Goal: Information Seeking & Learning: Learn about a topic

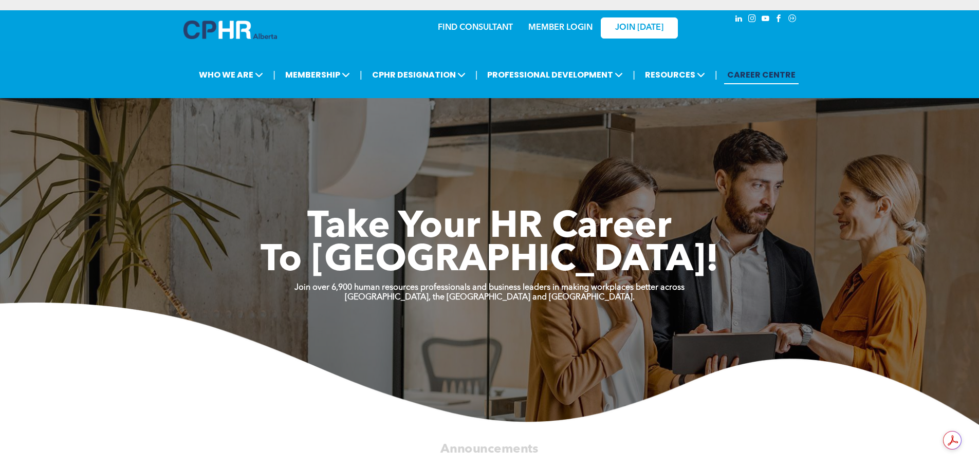
click at [740, 20] on span "linkedin" at bounding box center [738, 18] width 11 height 11
click at [554, 29] on link "MEMBER LOGIN" at bounding box center [560, 28] width 64 height 8
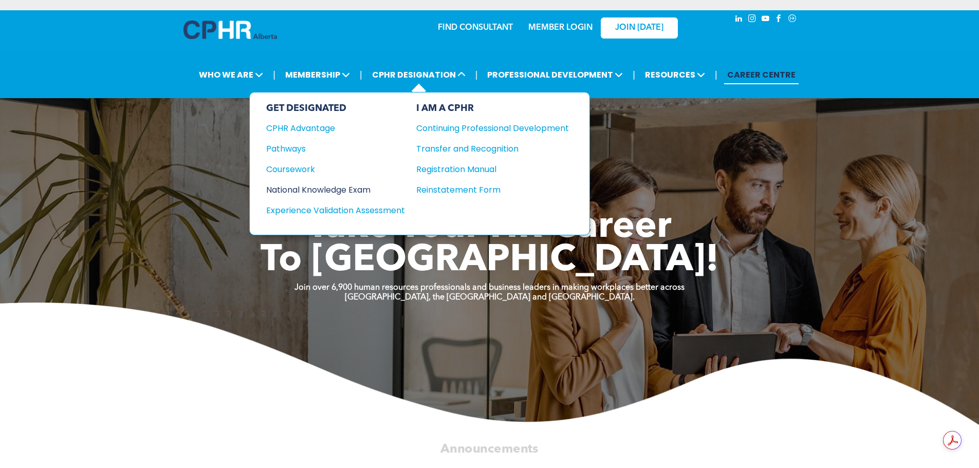
click at [336, 192] on div "National Knowledge Exam" at bounding box center [328, 189] width 125 height 13
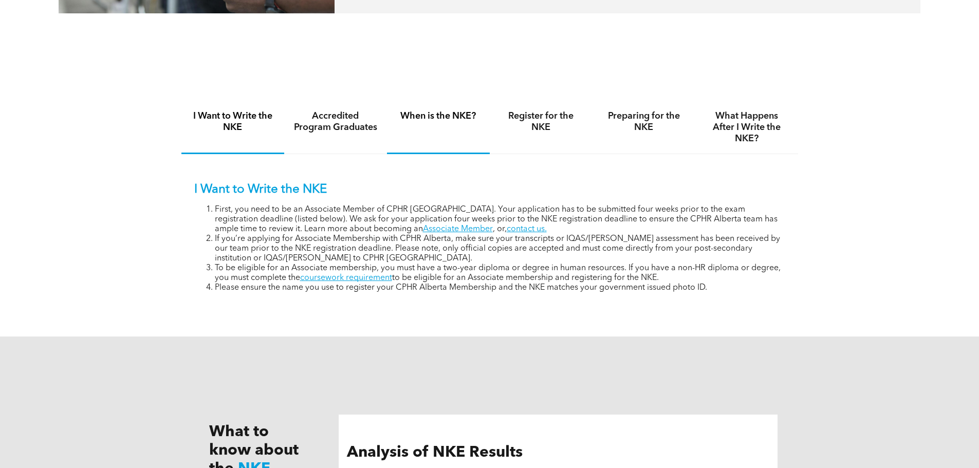
scroll to position [668, 0]
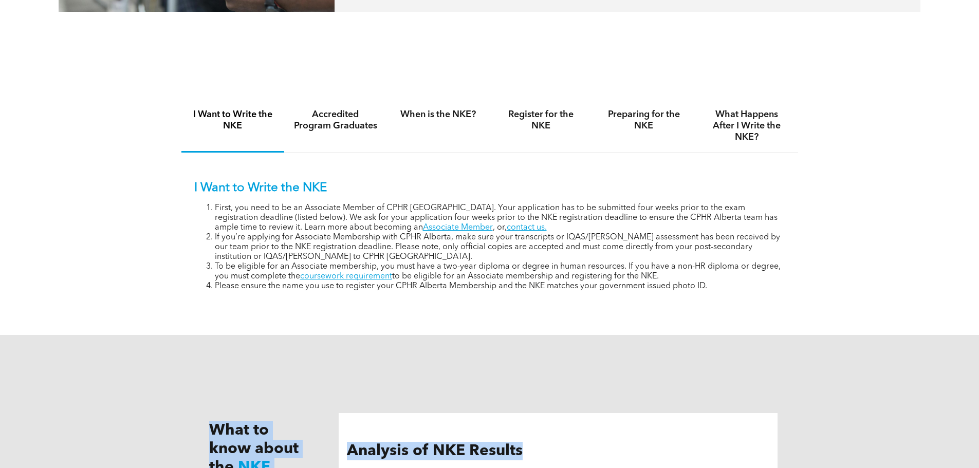
click at [653, 309] on div "National Knowledge Exam The NKE assesses your understanding of the CPHR Compete…" at bounding box center [489, 274] width 979 height 1865
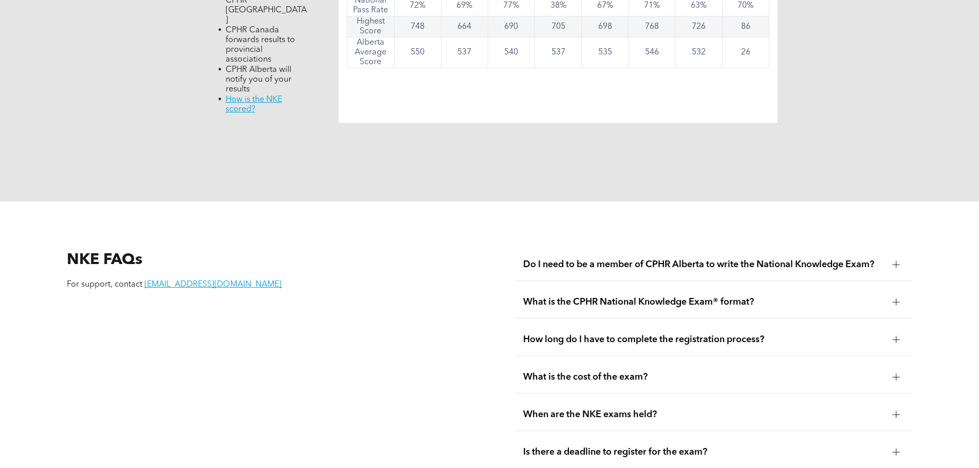
scroll to position [1233, 0]
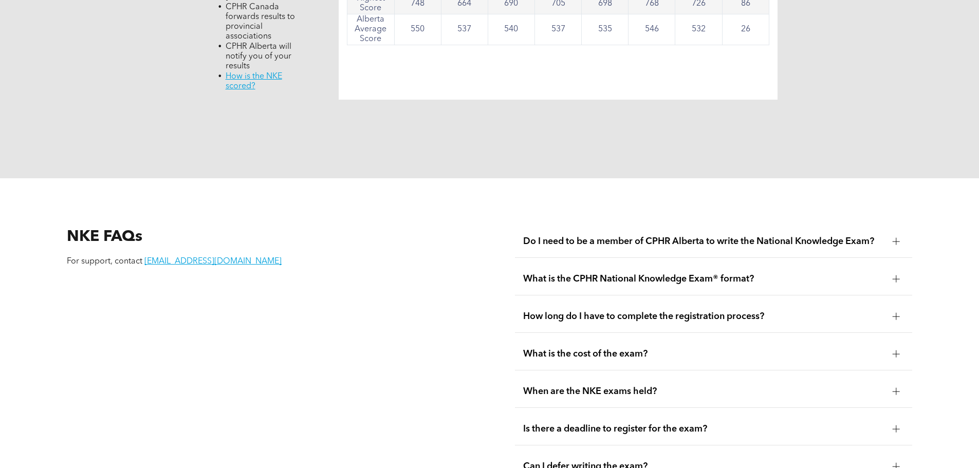
click at [685, 348] on span "What is the cost of the exam?" at bounding box center [703, 353] width 361 height 11
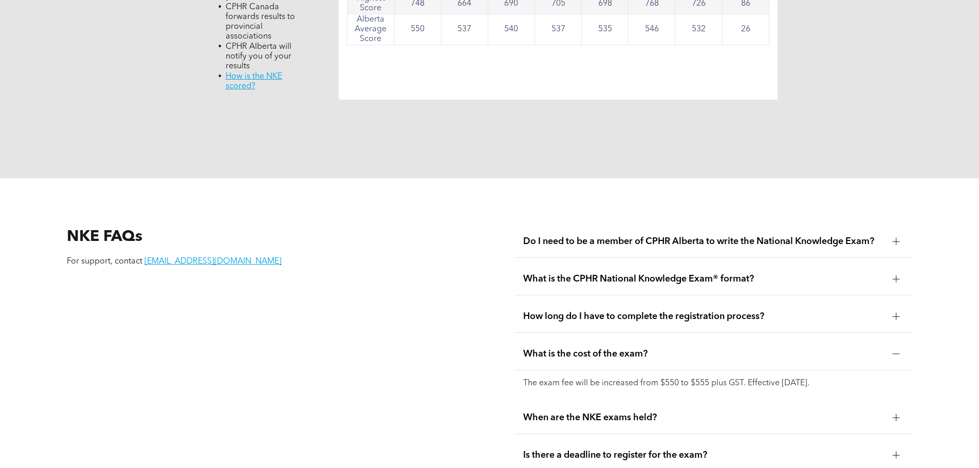
click at [685, 348] on span "What is the cost of the exam?" at bounding box center [703, 353] width 361 height 11
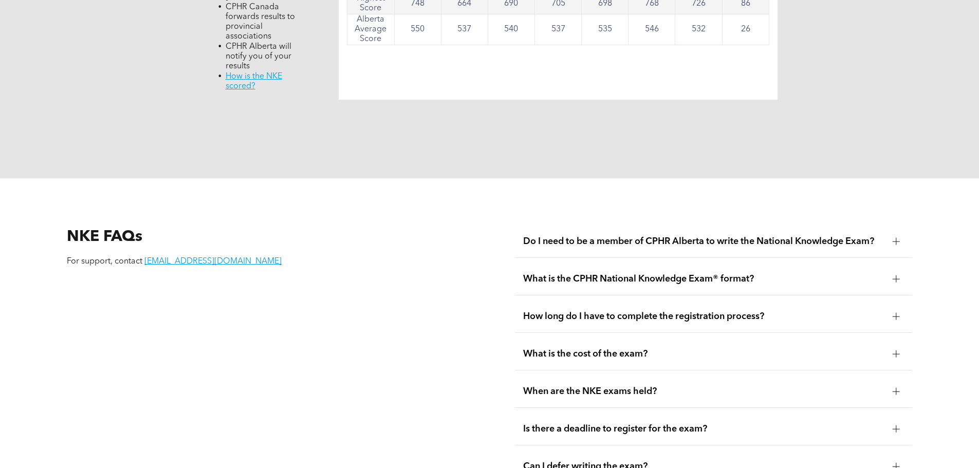
click at [700, 386] on span "When are the NKE exams held?" at bounding box center [703, 391] width 361 height 11
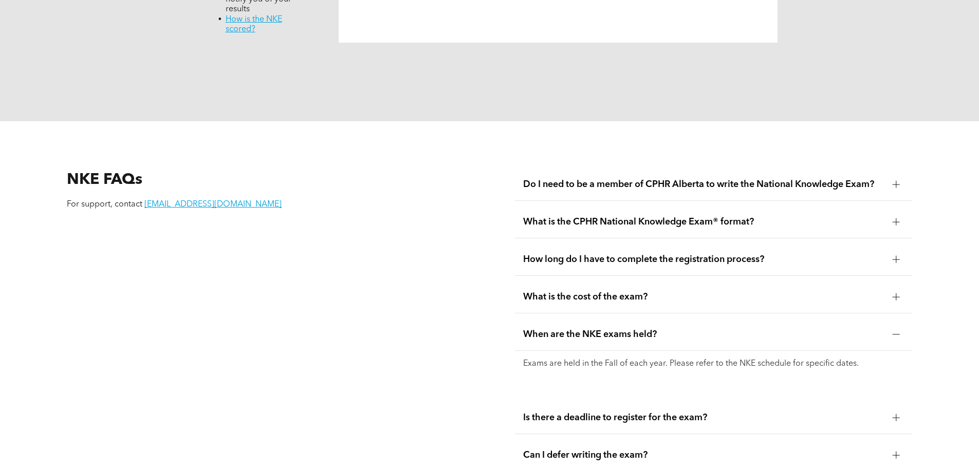
scroll to position [1387, 0]
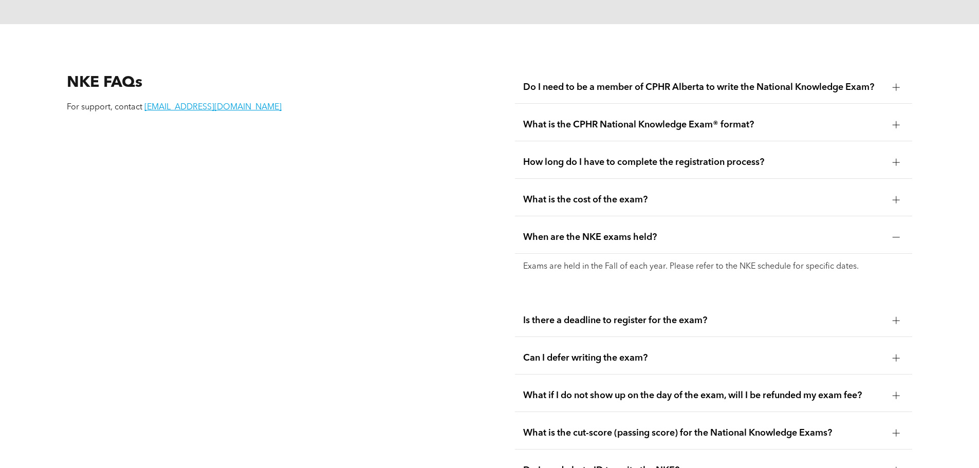
click at [672, 305] on div "Is there a deadline to register for the exam?" at bounding box center [713, 321] width 397 height 32
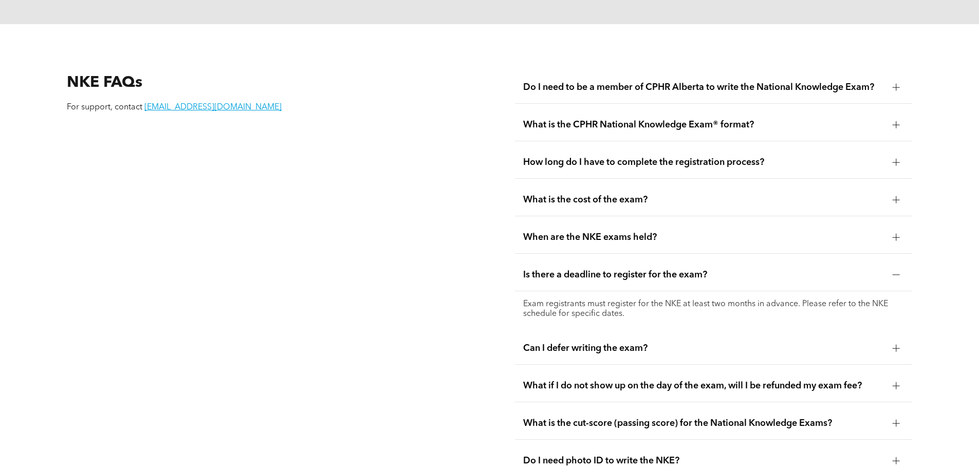
click at [640, 343] on span "Can I defer writing the exam?" at bounding box center [703, 348] width 361 height 11
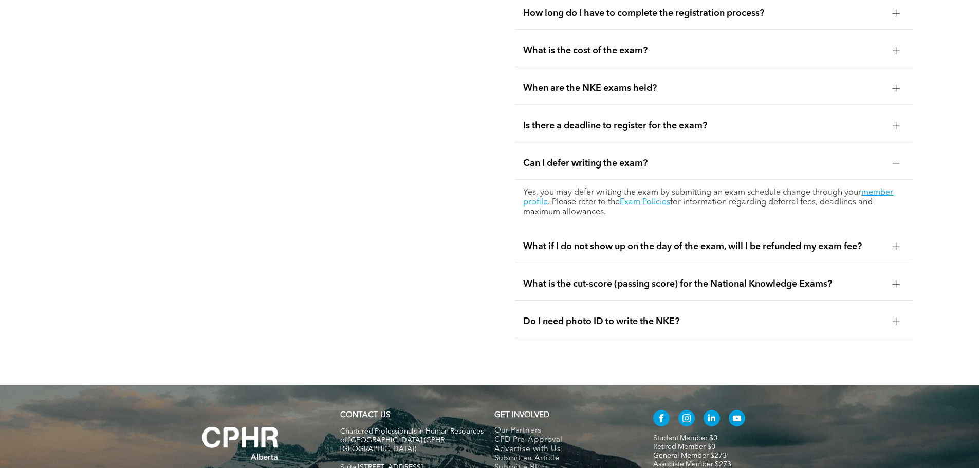
scroll to position [1541, 0]
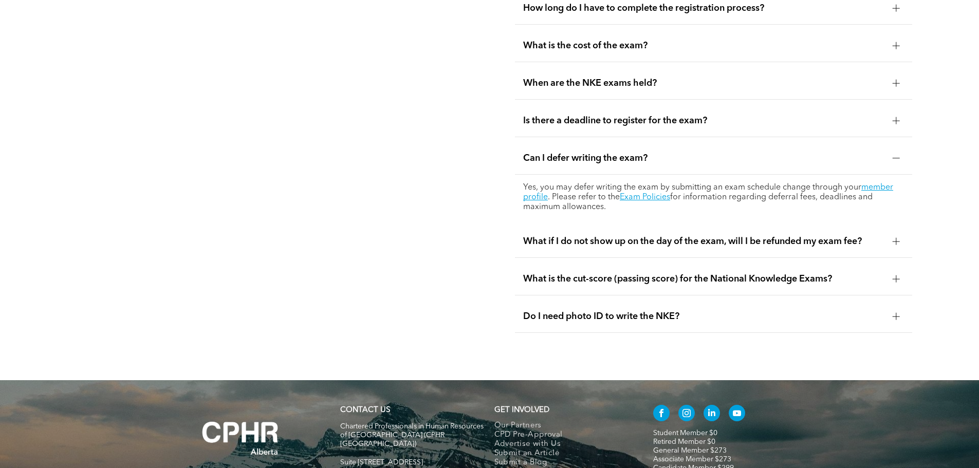
click at [648, 273] on span "What is the cut-score (passing score) for the National Knowledge Exams?" at bounding box center [703, 278] width 361 height 11
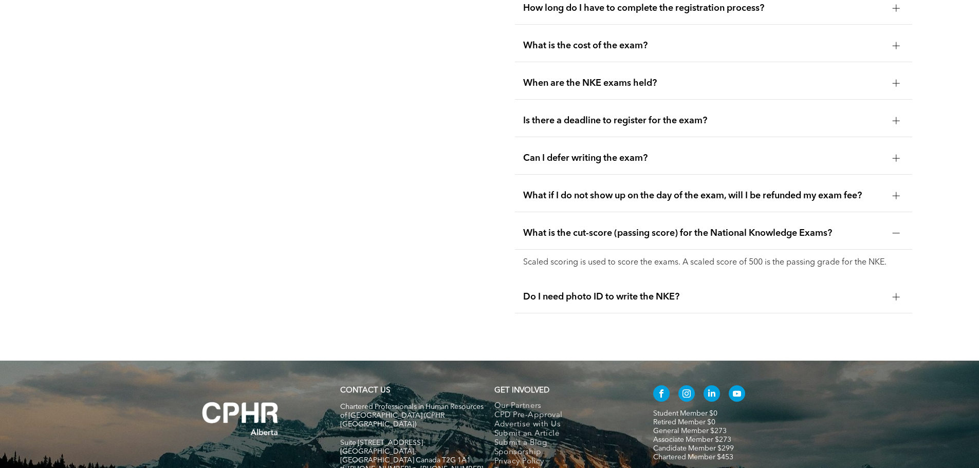
click at [546, 291] on span "Do I need photo ID to write the NKE?" at bounding box center [703, 296] width 361 height 11
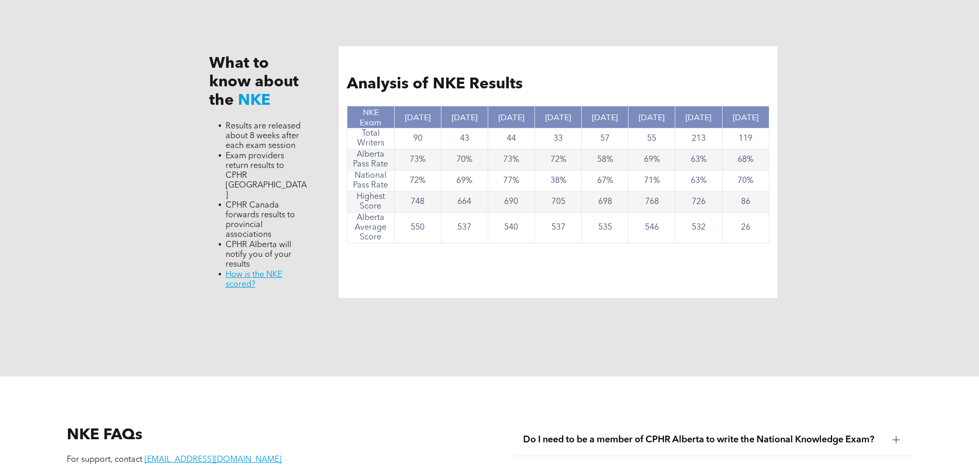
scroll to position [873, 0]
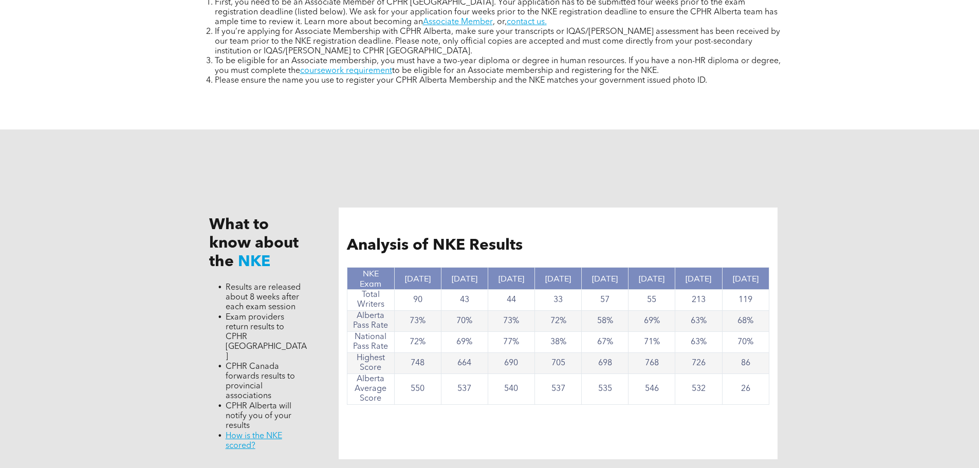
click at [413, 369] on td "748" at bounding box center [417, 363] width 47 height 21
drag, startPoint x: 405, startPoint y: 388, endPoint x: 627, endPoint y: 396, distance: 222.5
click at [627, 396] on tr "Alberta Average Score 550 537 540 537 535 546 532 26" at bounding box center [557, 389] width 421 height 31
drag, startPoint x: 409, startPoint y: 360, endPoint x: 431, endPoint y: 361, distance: 22.6
click at [431, 361] on td "748" at bounding box center [417, 363] width 47 height 21
